Goal: Transaction & Acquisition: Purchase product/service

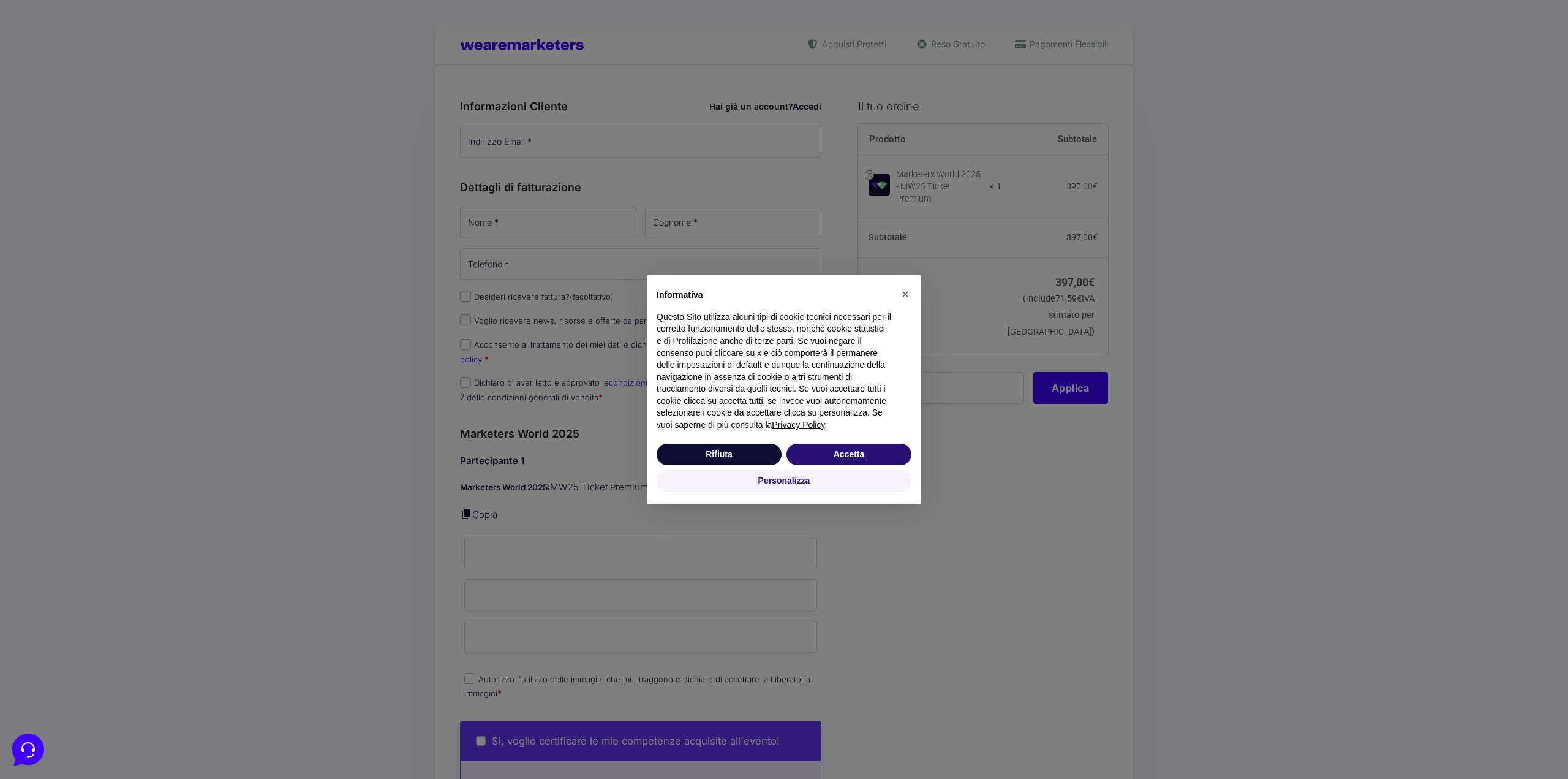
click at [972, 388] on div "× Informativa Questo Sito utilizza alcuni tipi di cookie tecnici necessari per …" at bounding box center [784, 390] width 1568 height 779
click at [851, 457] on button "Accetta" at bounding box center [849, 455] width 125 height 22
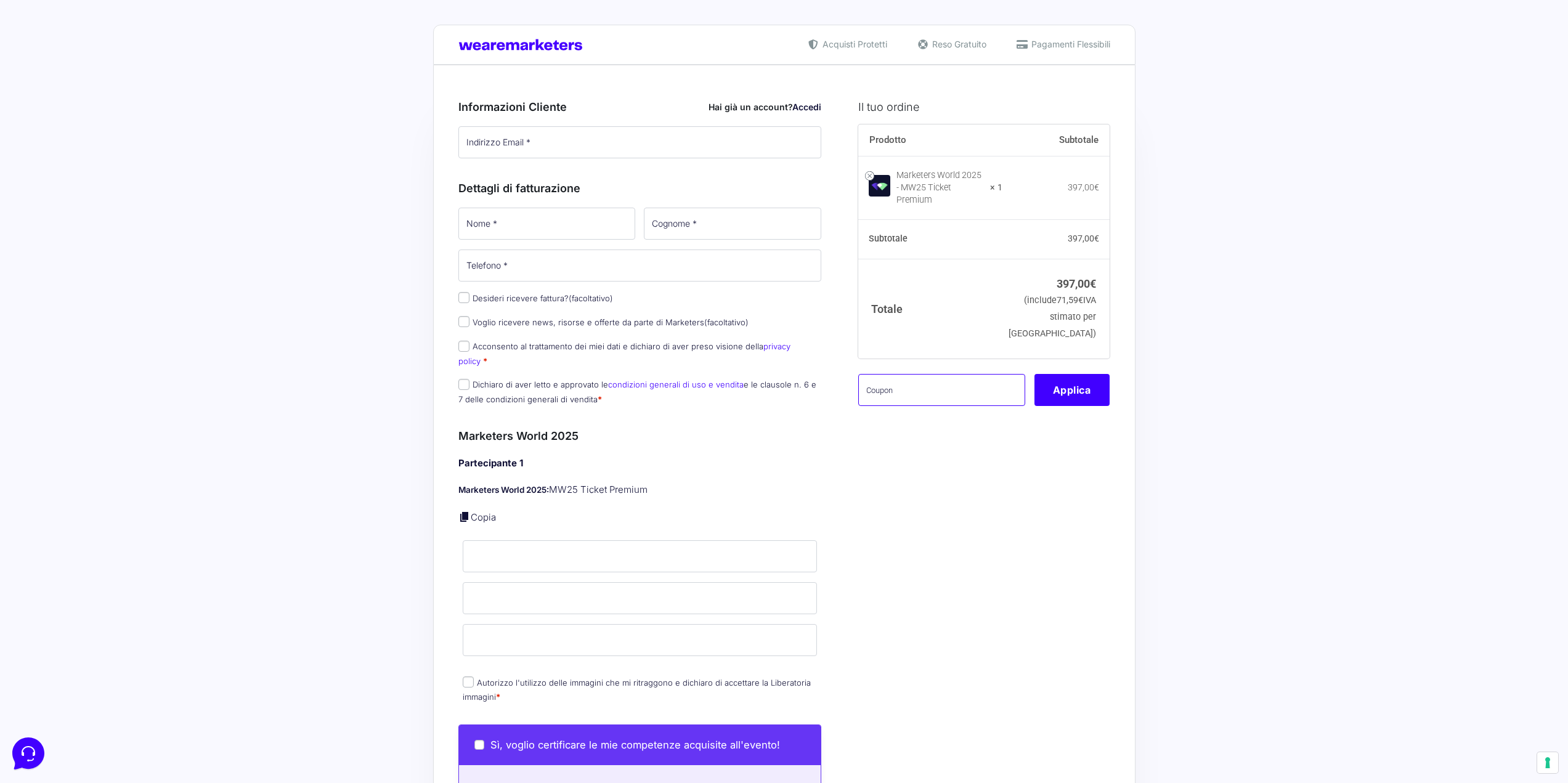
click at [895, 385] on input "text" at bounding box center [942, 389] width 167 height 32
type input "KALEMANAFAMILY"
click at [1089, 385] on button "Applica" at bounding box center [1072, 389] width 75 height 32
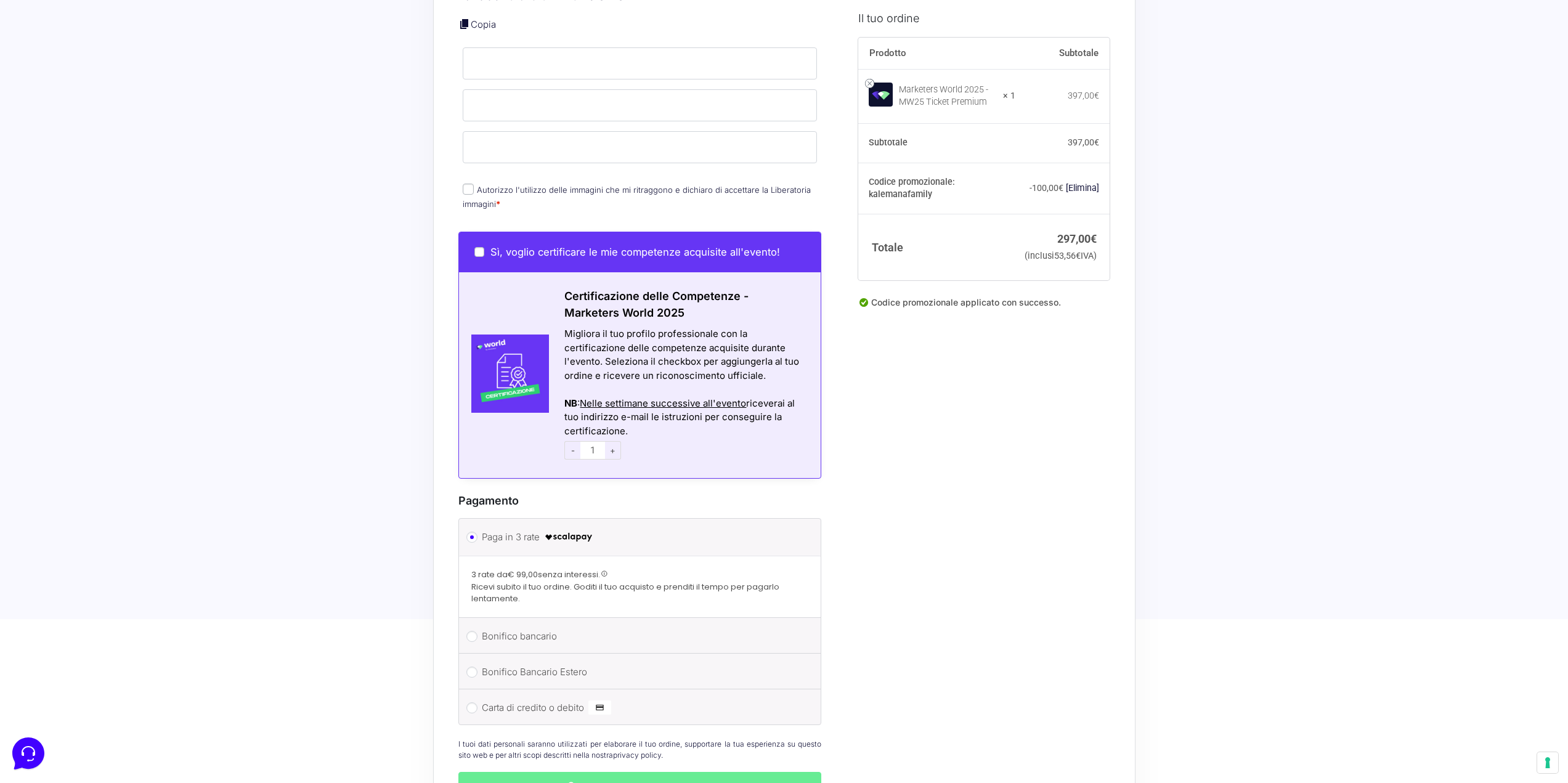
scroll to position [672, 0]
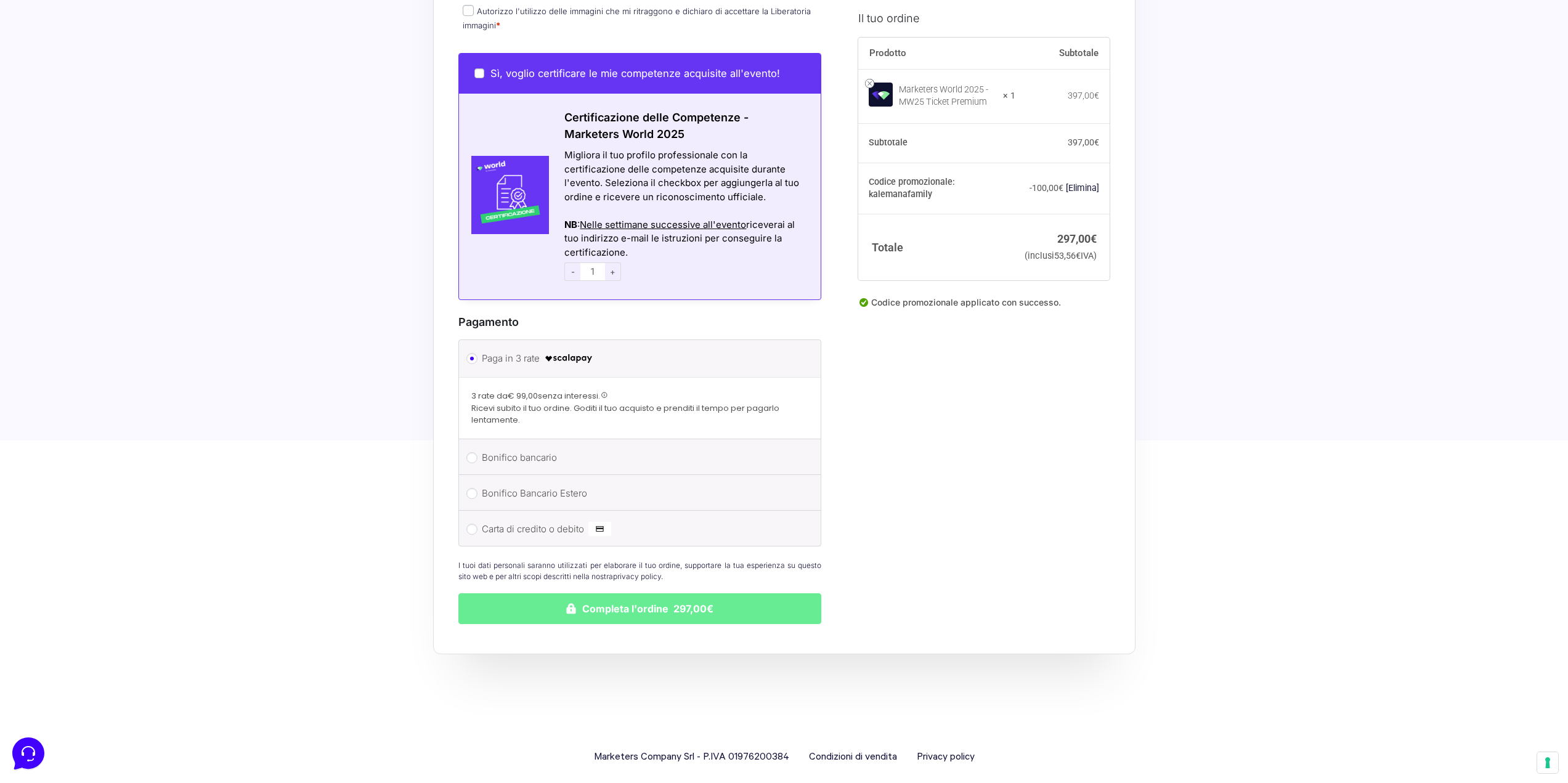
click at [608, 392] on span at bounding box center [605, 395] width 7 height 7
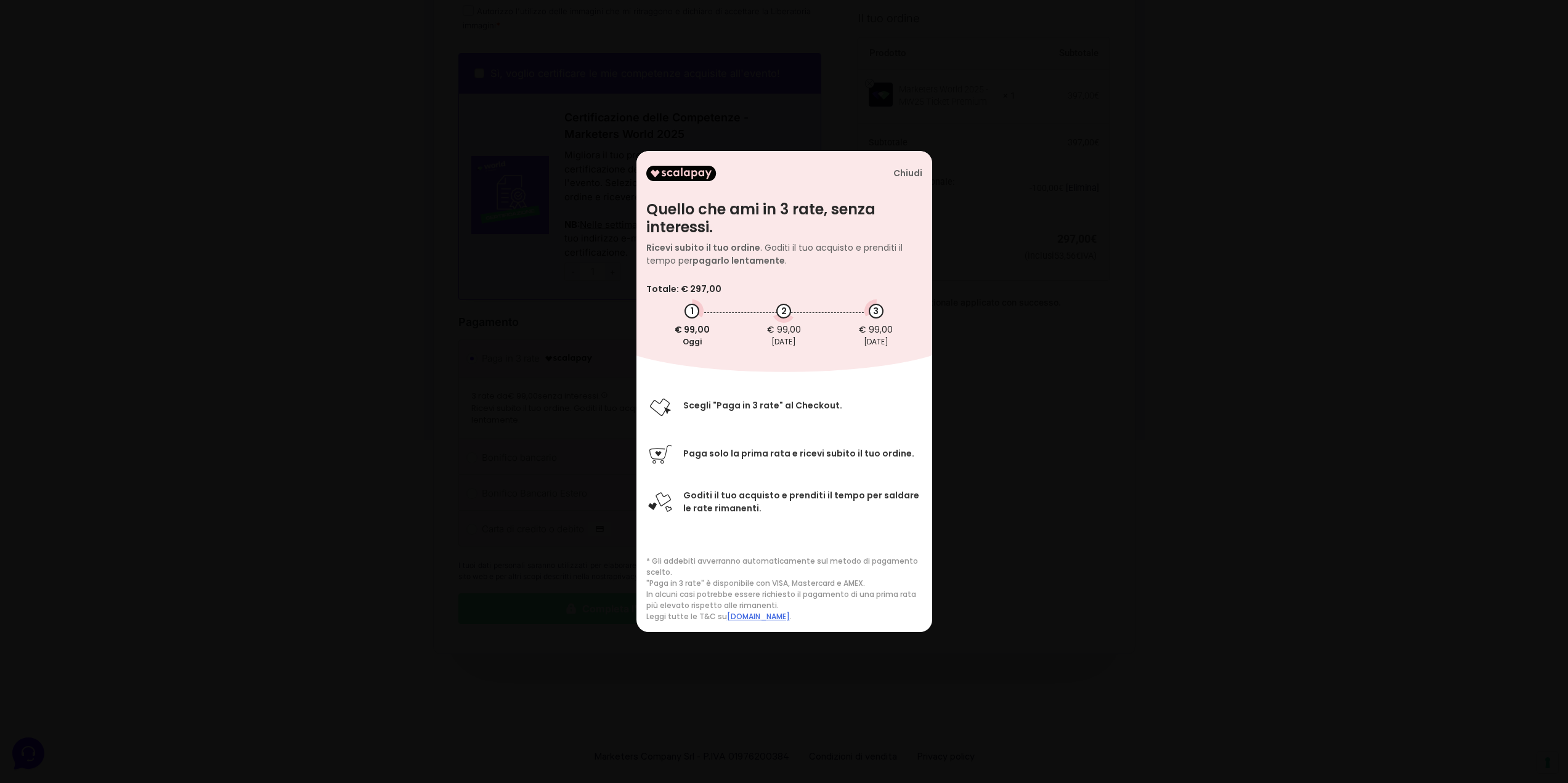
click at [920, 172] on div "Chiudi" at bounding box center [908, 173] width 29 height 10
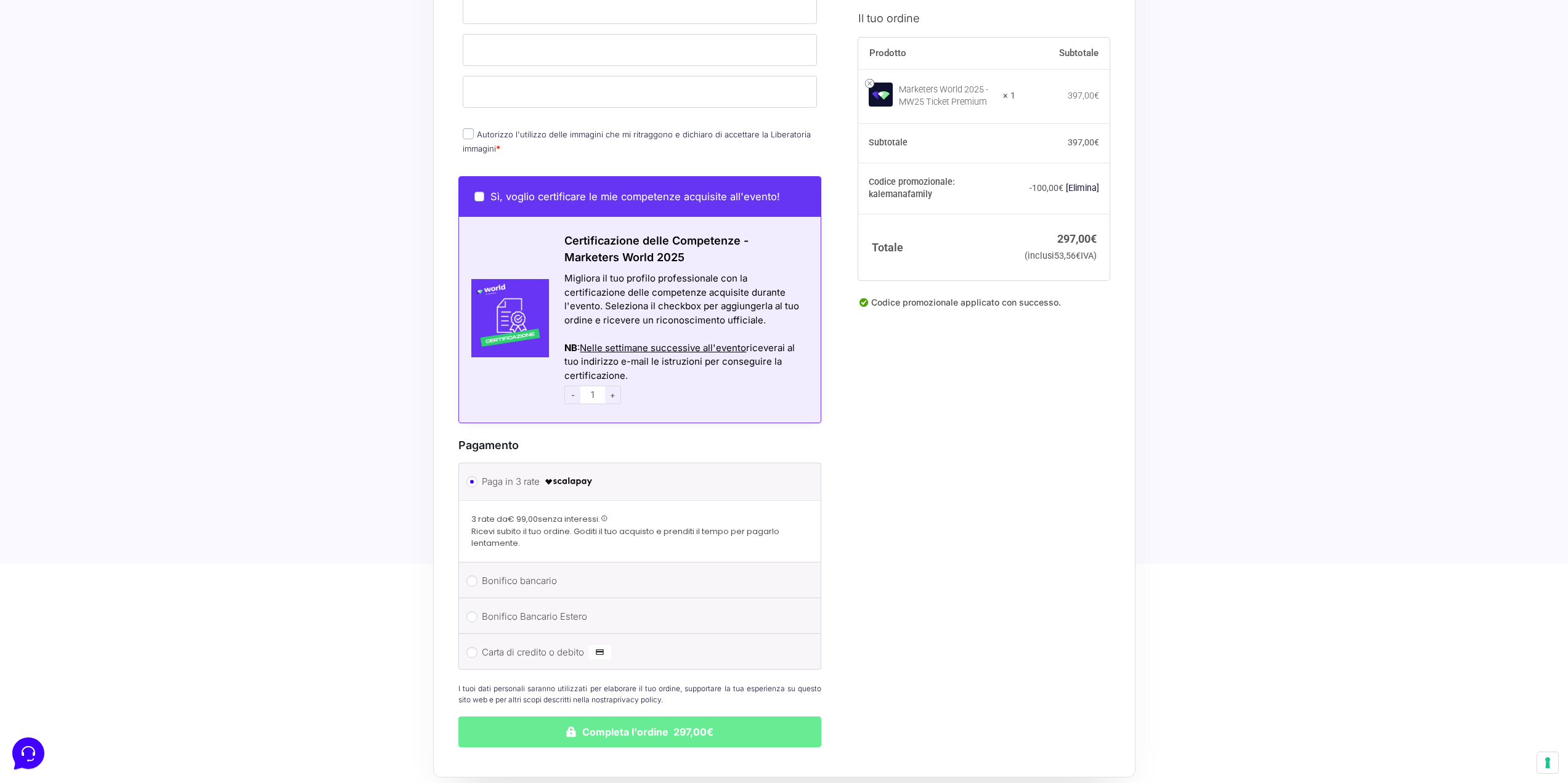
scroll to position [425, 0]
